Goal: Information Seeking & Learning: Learn about a topic

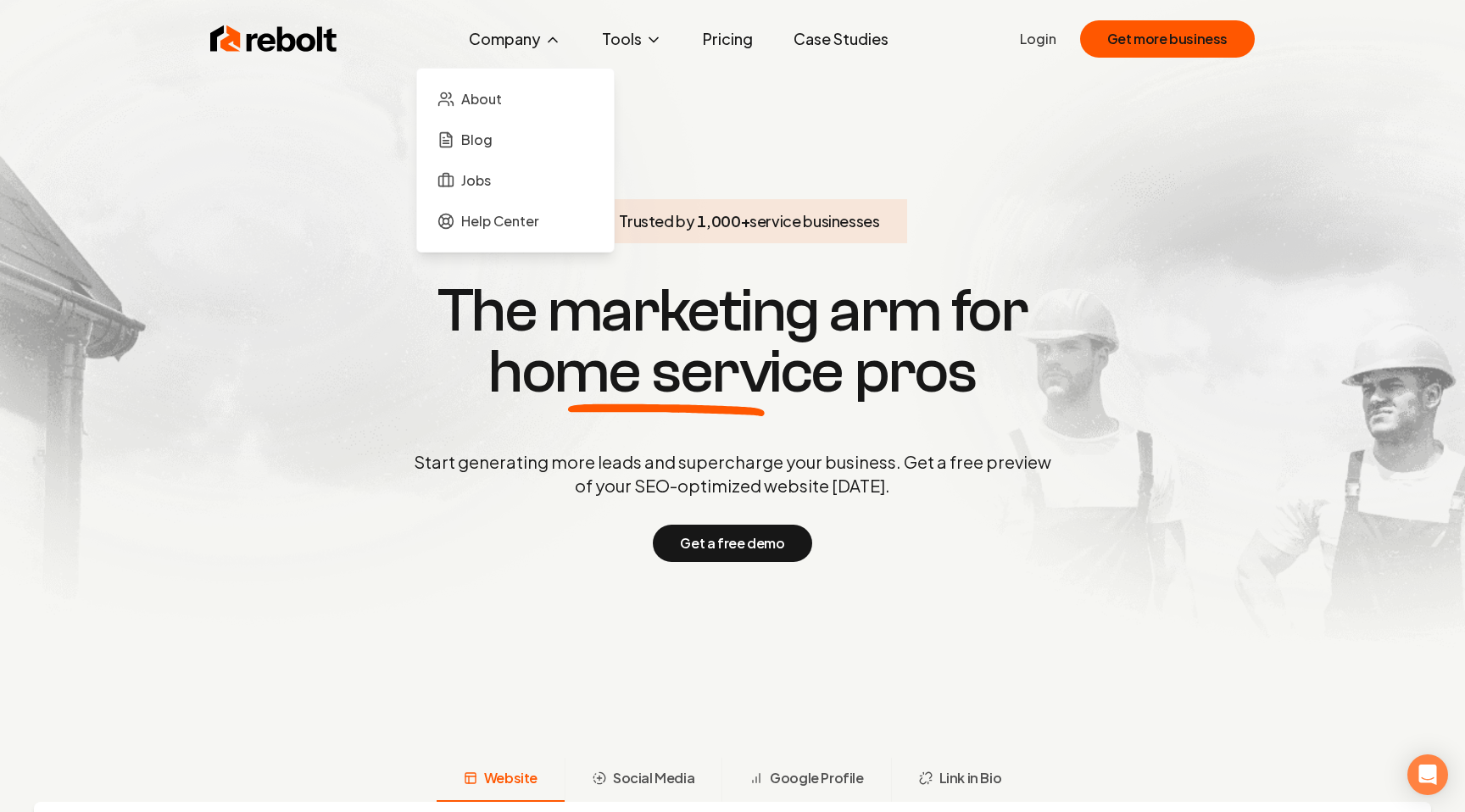
click at [523, 39] on button "Company" at bounding box center [515, 39] width 120 height 34
click at [497, 102] on span "About" at bounding box center [482, 98] width 41 height 20
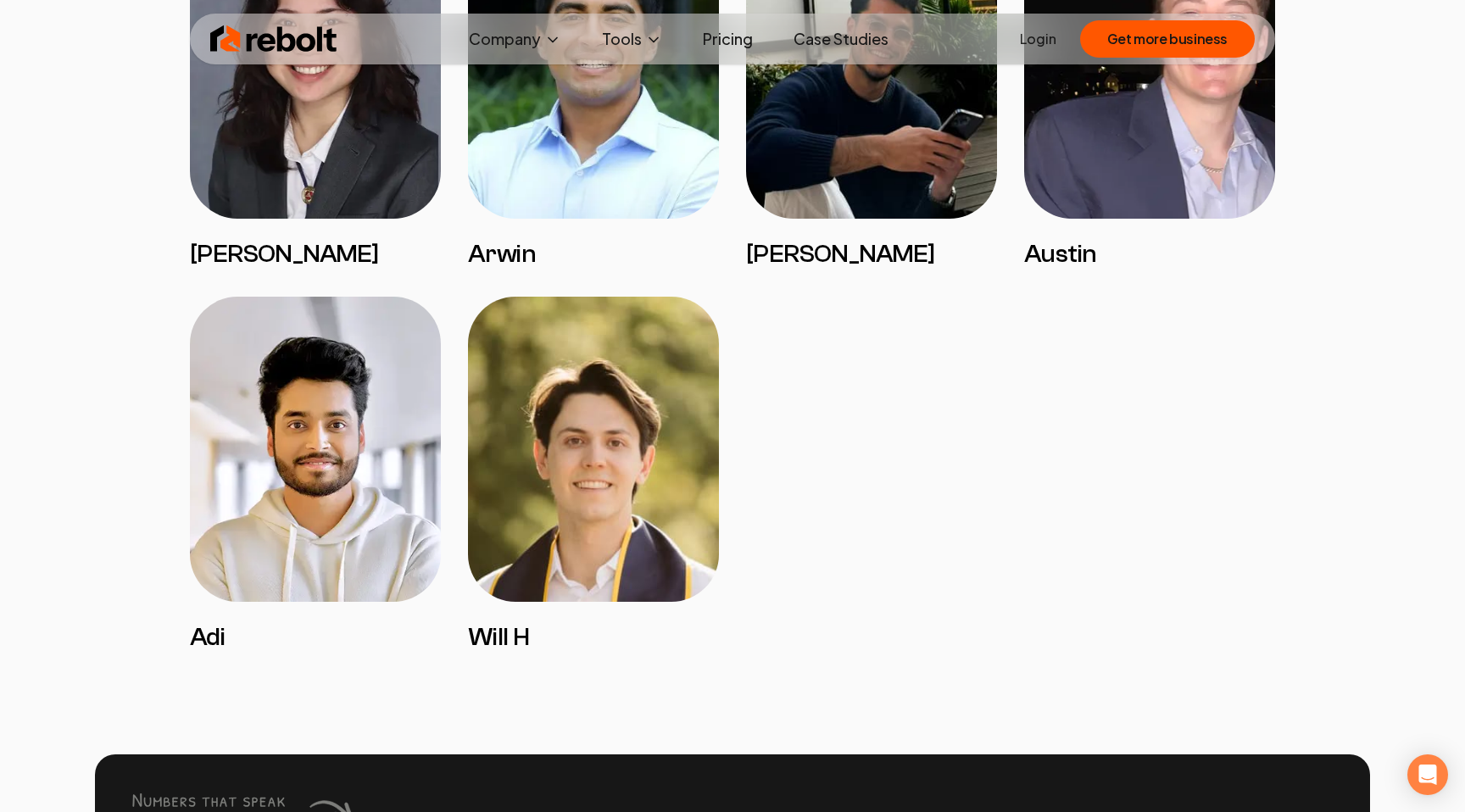
scroll to position [3872, 0]
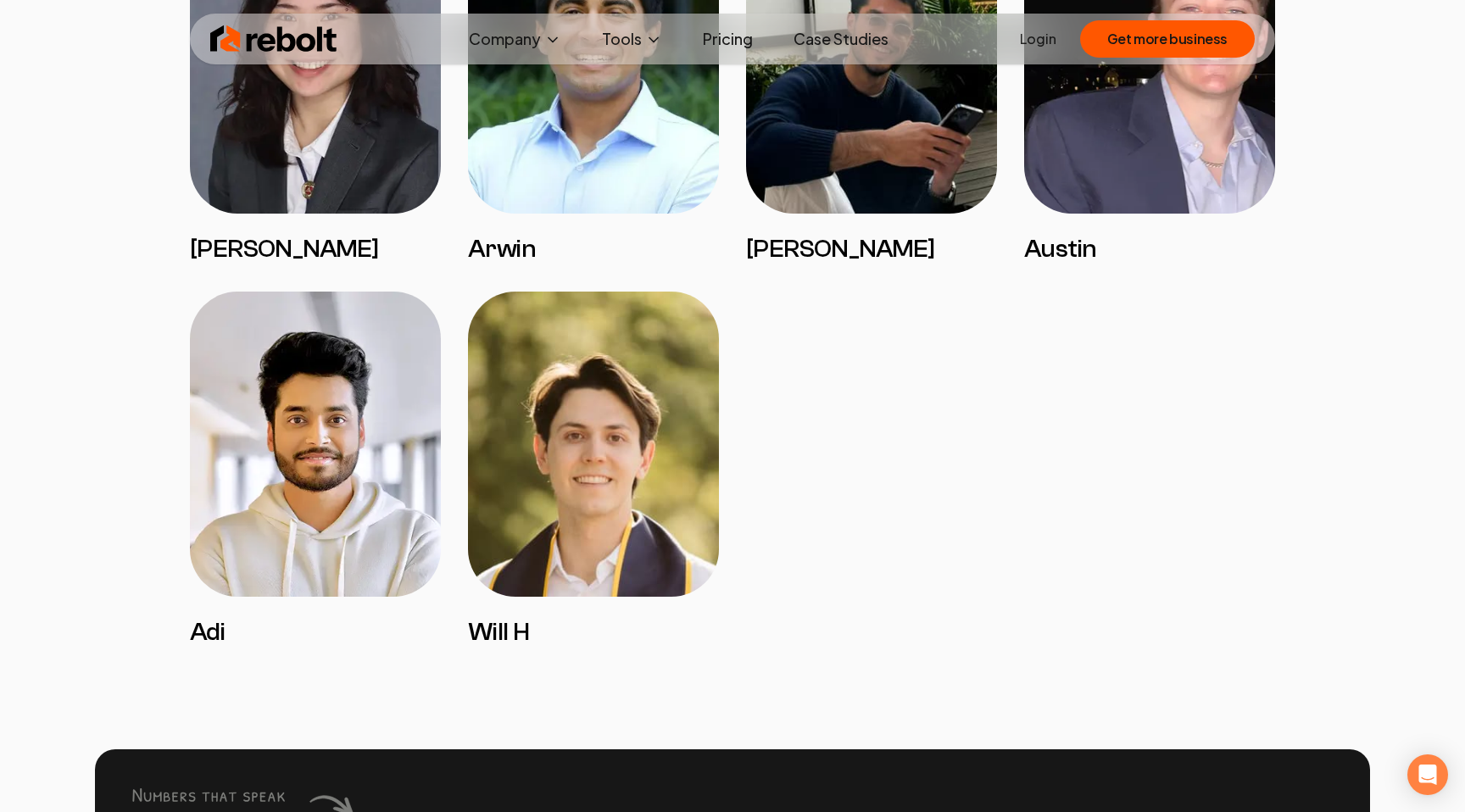
click at [339, 478] on img at bounding box center [315, 444] width 251 height 305
click at [295, 595] on img at bounding box center [315, 444] width 251 height 305
click at [203, 648] on h3 "Adi" at bounding box center [315, 631] width 251 height 30
click at [278, 536] on img at bounding box center [315, 444] width 251 height 305
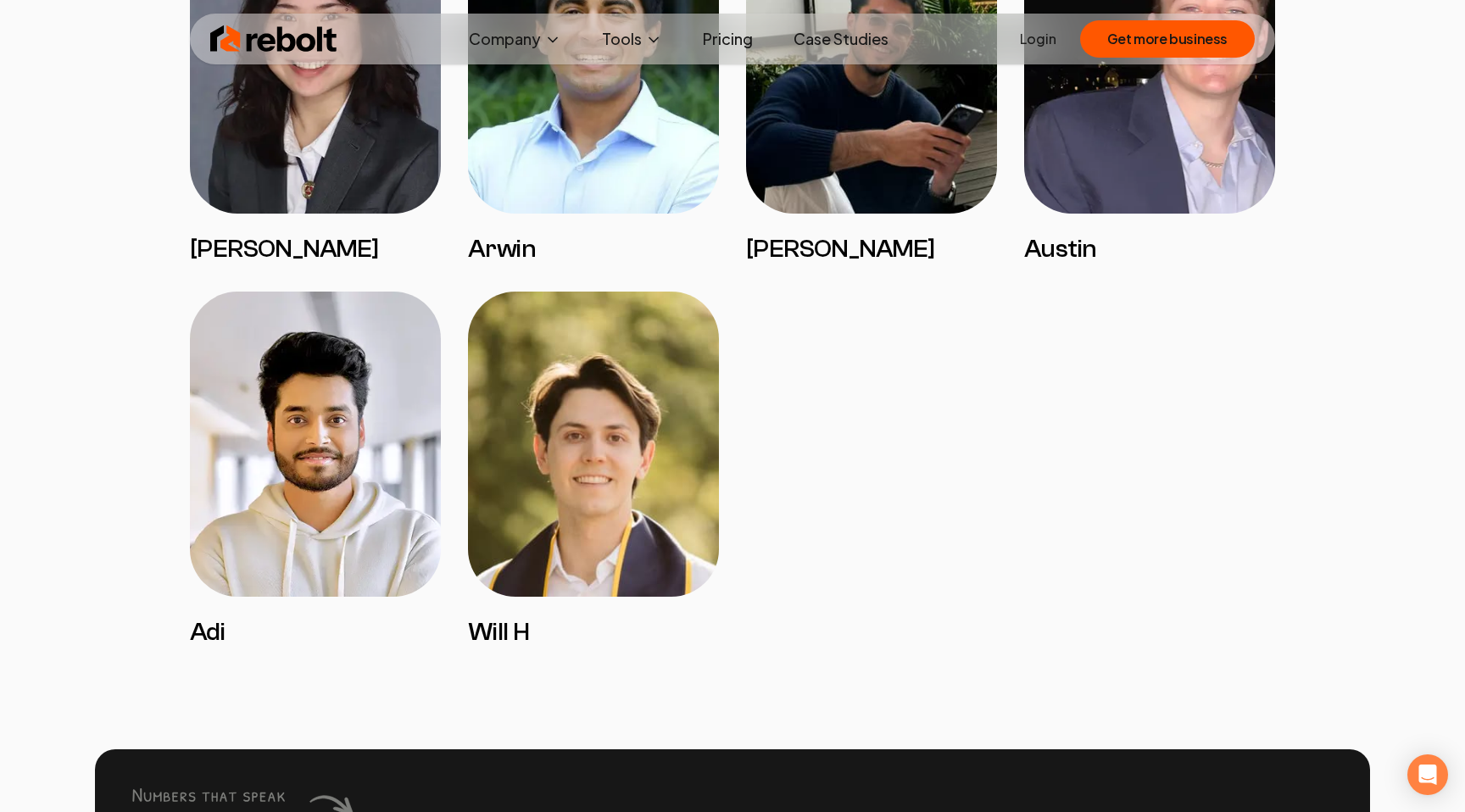
click at [278, 536] on img at bounding box center [315, 444] width 251 height 305
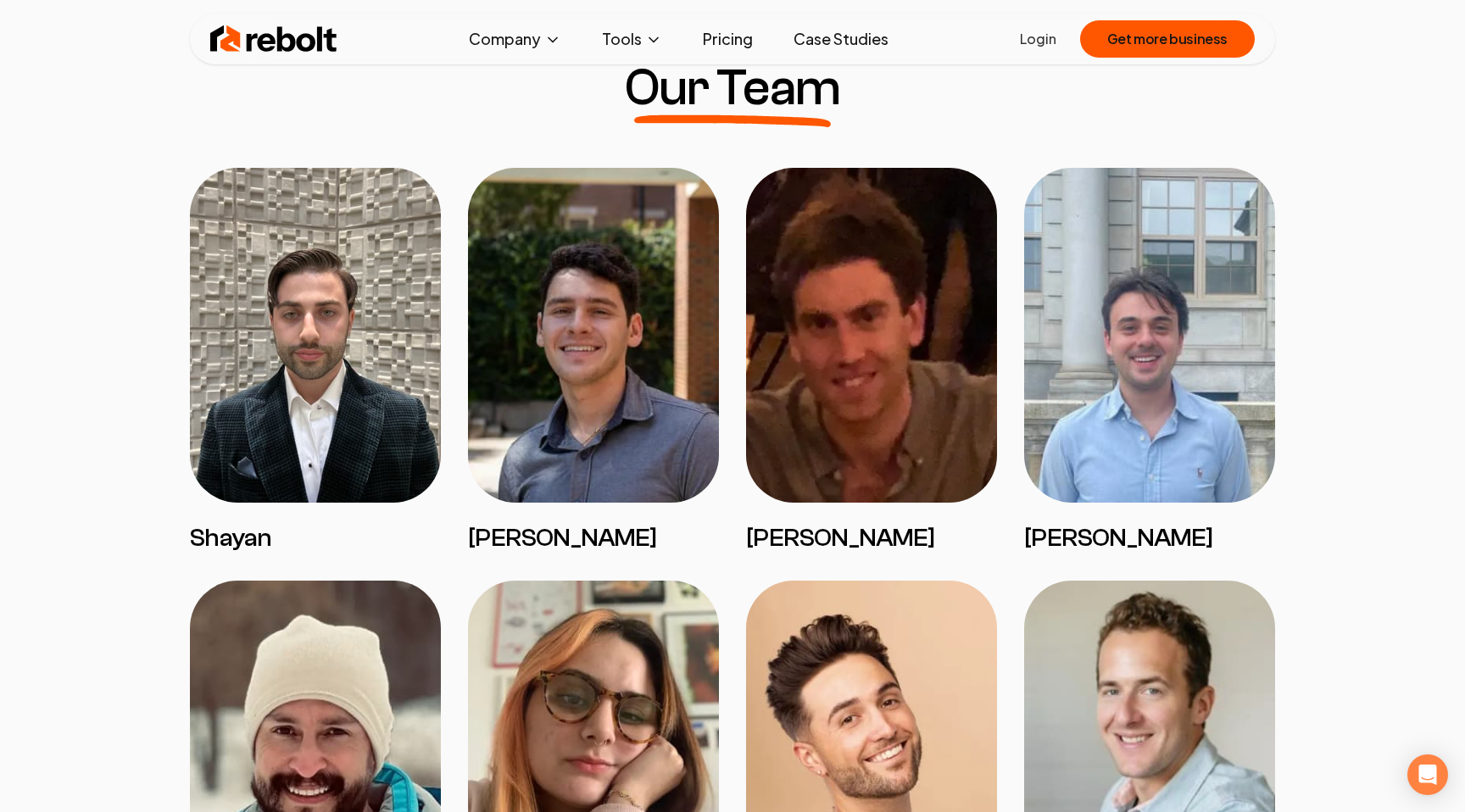
scroll to position [1312, 0]
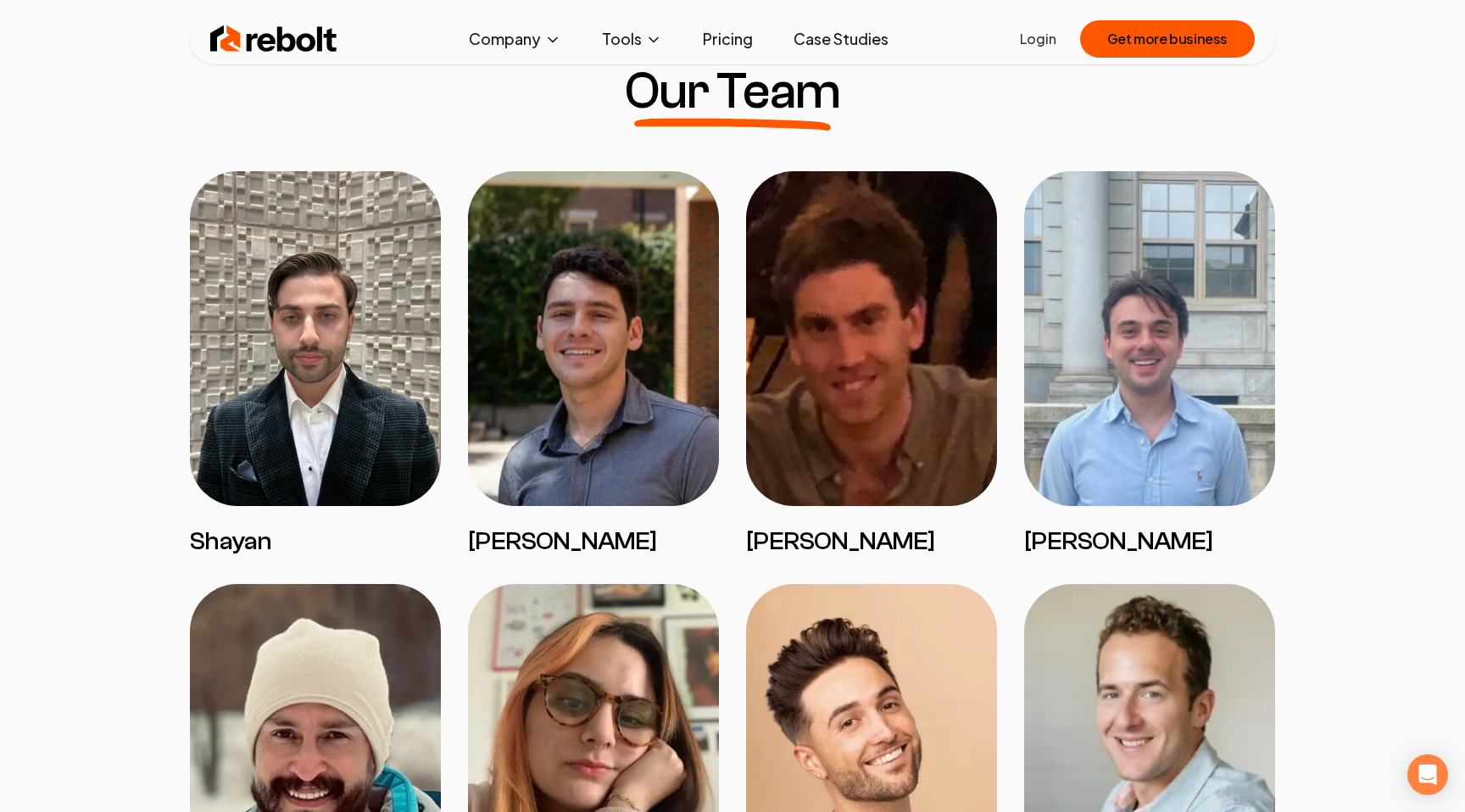
click at [1093, 405] on img at bounding box center [1150, 338] width 251 height 335
